Goal: Task Accomplishment & Management: Complete application form

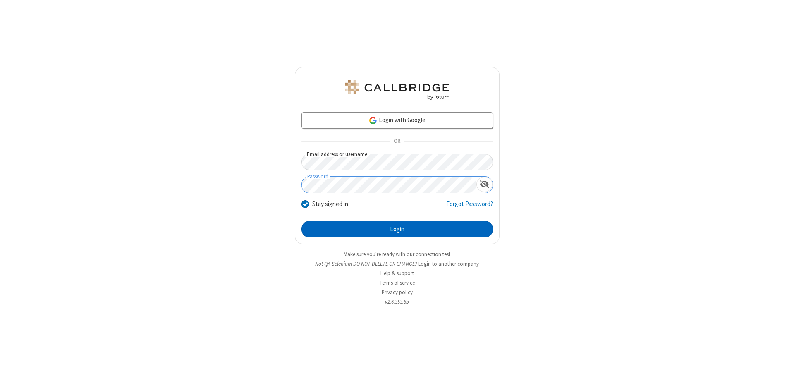
click at [397, 229] on button "Login" at bounding box center [396, 229] width 191 height 17
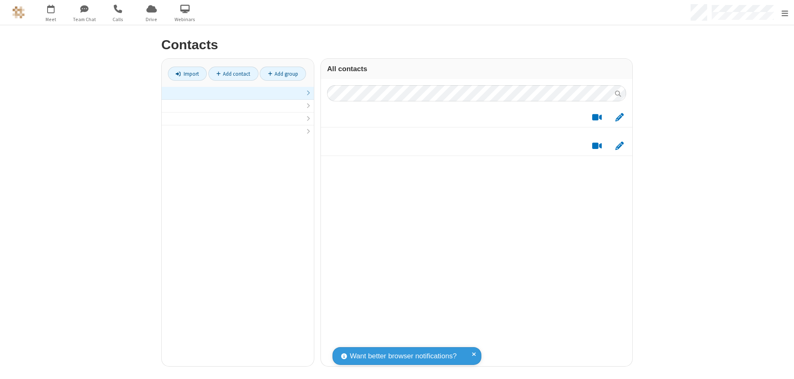
click at [234, 98] on link at bounding box center [238, 93] width 152 height 13
click at [230, 74] on link "Add contact" at bounding box center [233, 74] width 50 height 14
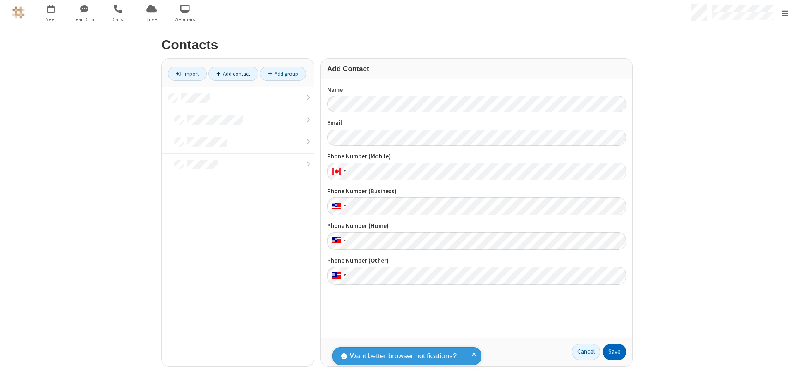
click at [611, 351] on button "Save" at bounding box center [614, 351] width 23 height 17
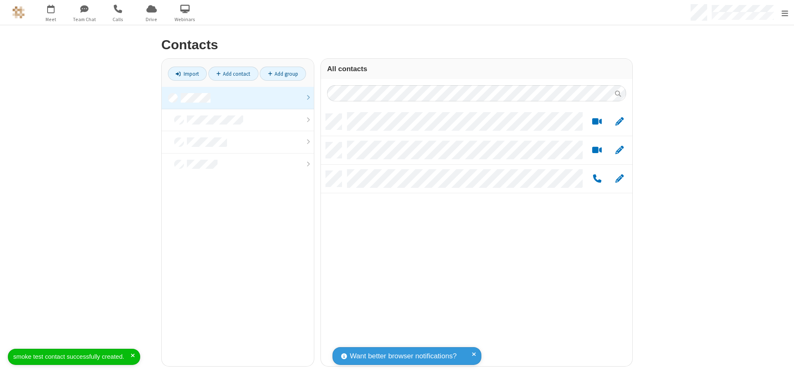
scroll to position [252, 305]
